Goal: Transaction & Acquisition: Book appointment/travel/reservation

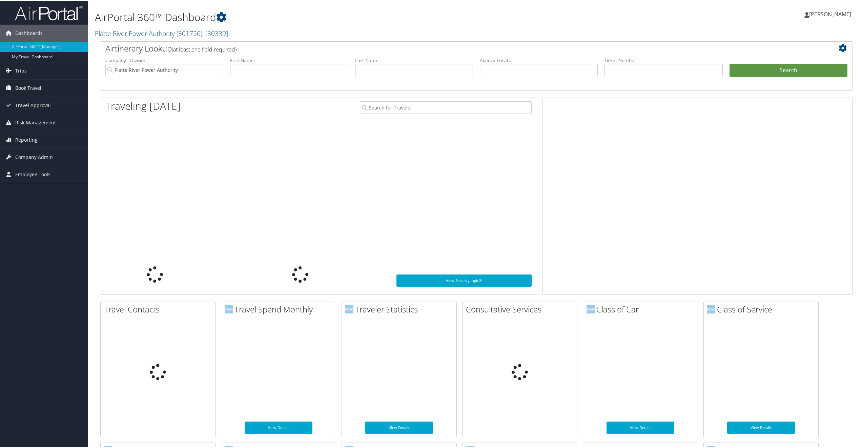
click at [40, 87] on span "Book Travel" at bounding box center [28, 87] width 26 height 17
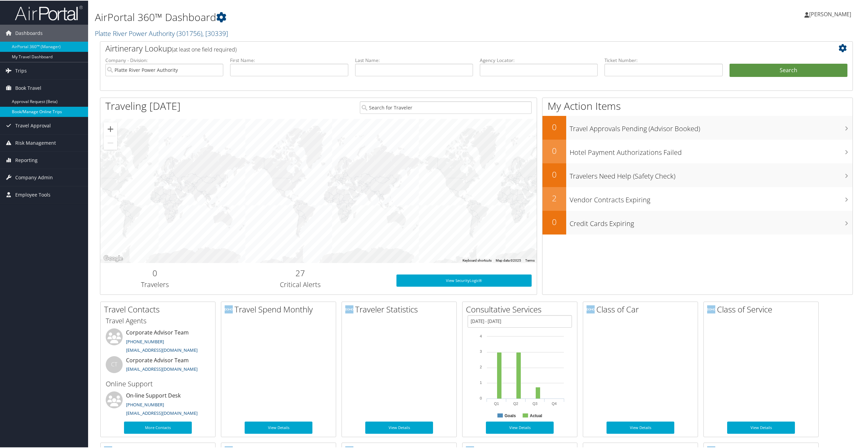
click at [28, 112] on link "Book/Manage Online Trips" at bounding box center [44, 111] width 88 height 10
